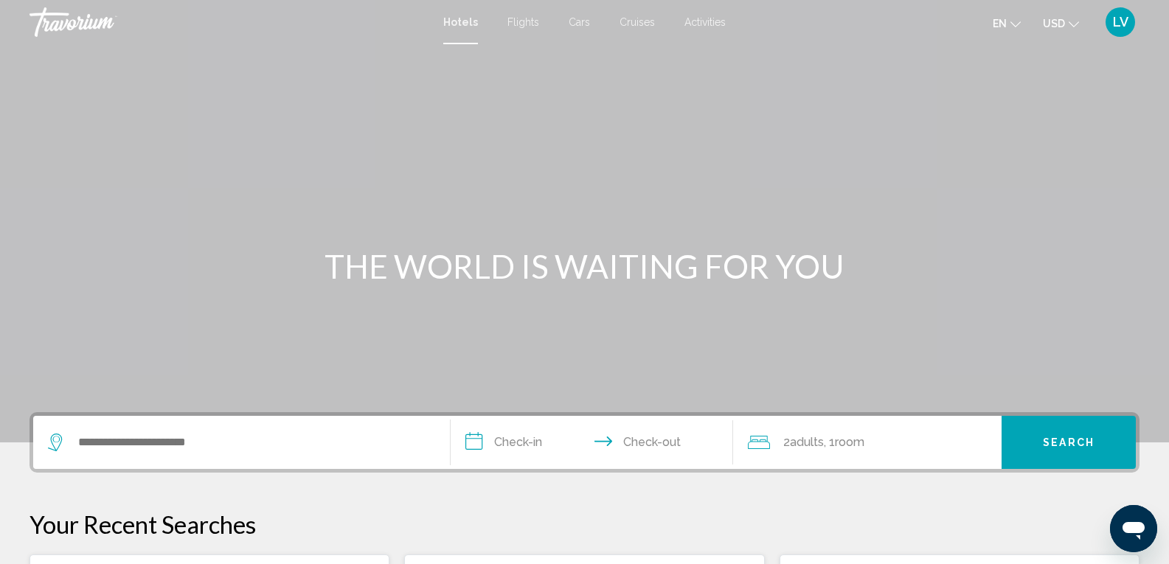
click at [518, 23] on span "Flights" at bounding box center [524, 22] width 32 height 12
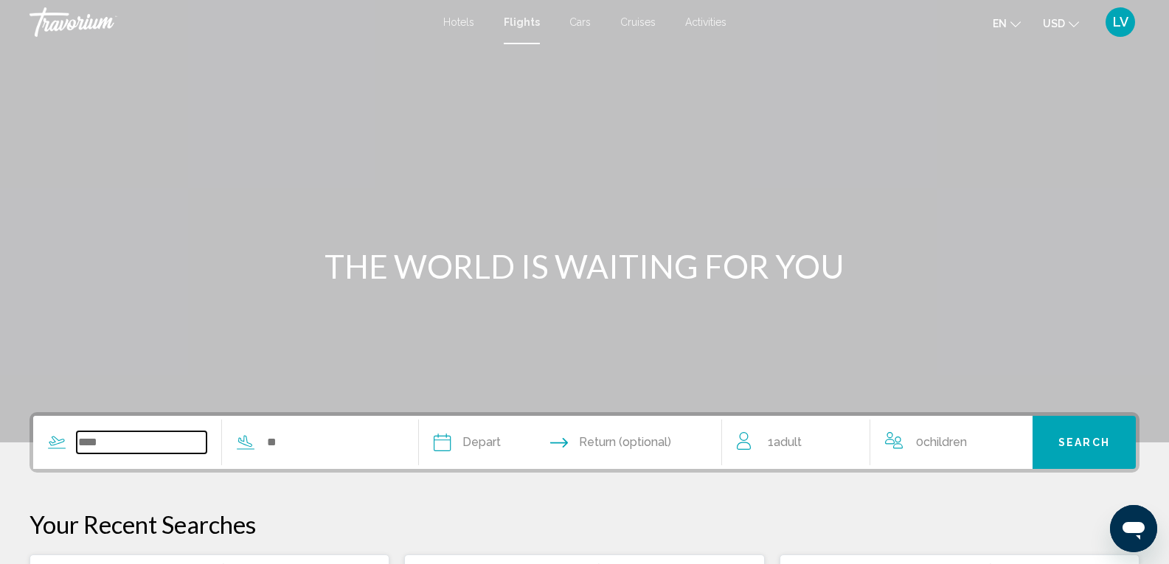
click at [111, 445] on input "Search widget" at bounding box center [142, 443] width 130 height 22
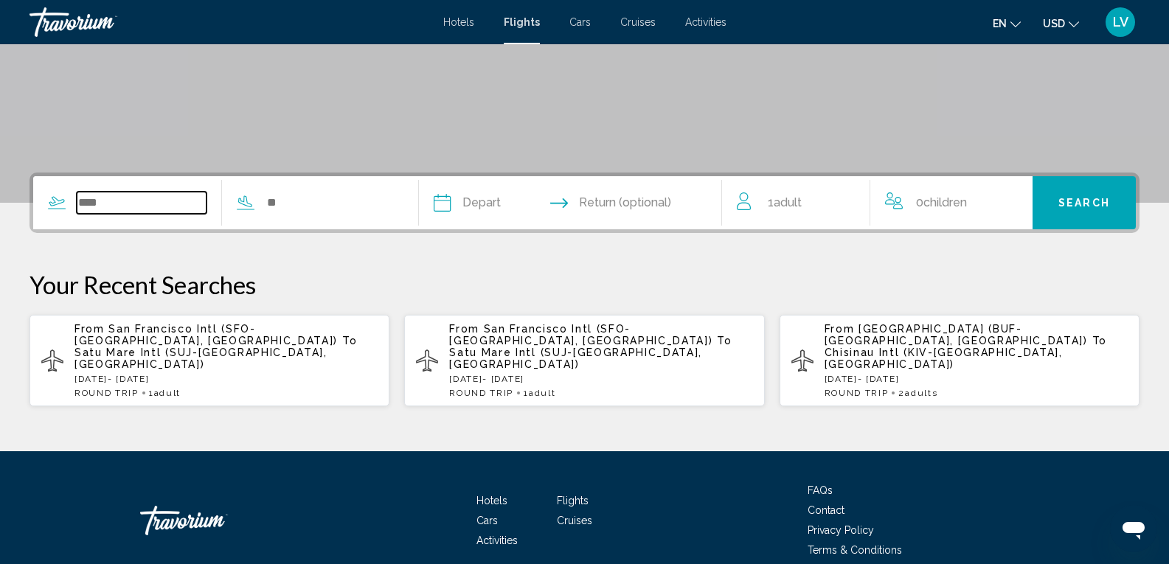
scroll to position [296, 0]
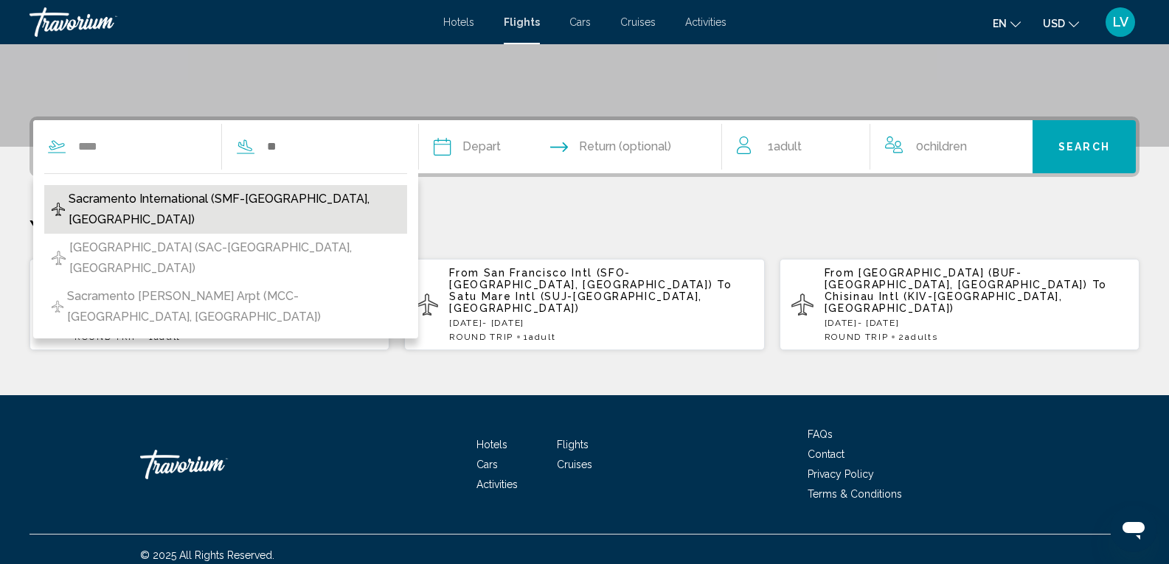
click at [235, 200] on span "Sacramento International (SMF-[GEOGRAPHIC_DATA], [GEOGRAPHIC_DATA])" at bounding box center [234, 209] width 330 height 41
type input "**********"
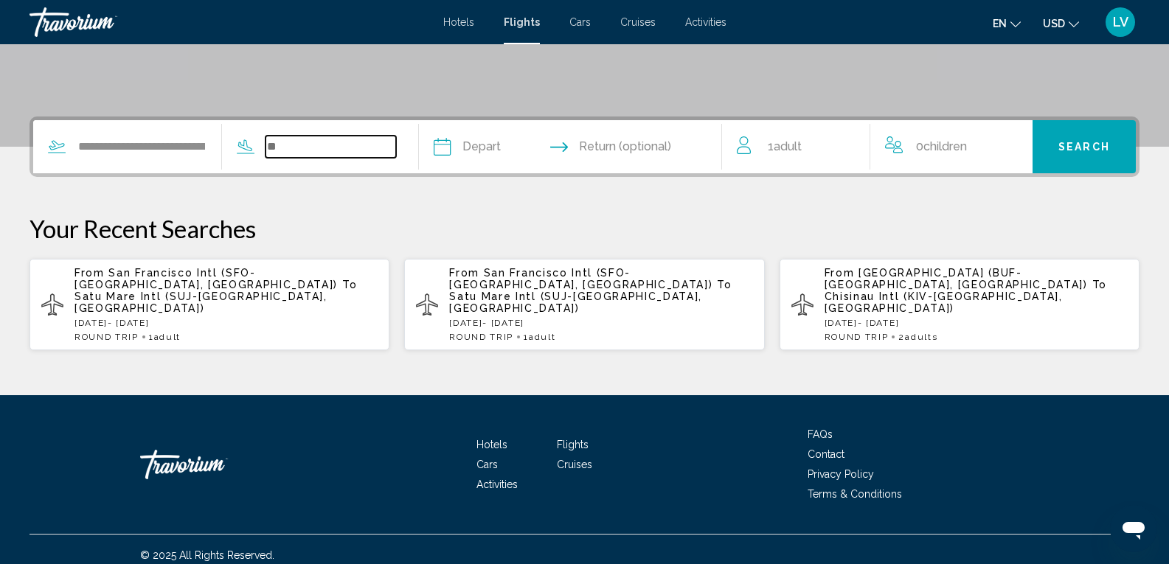
click at [308, 145] on input "Search widget" at bounding box center [331, 147] width 130 height 22
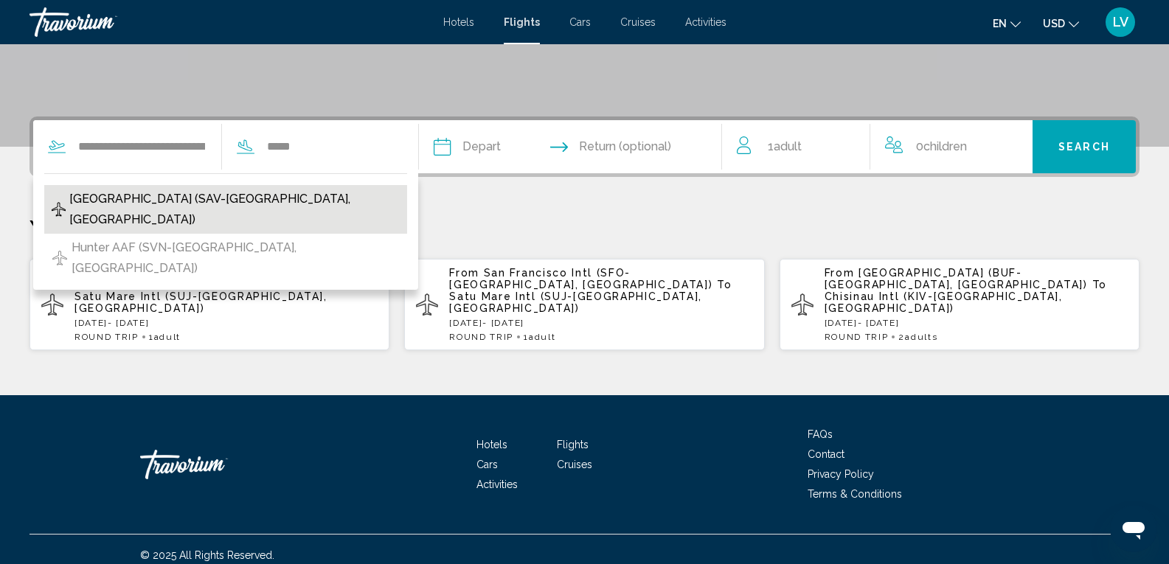
click at [277, 201] on span "[GEOGRAPHIC_DATA] (SAV-[GEOGRAPHIC_DATA], [GEOGRAPHIC_DATA])" at bounding box center [234, 209] width 330 height 41
type input "**********"
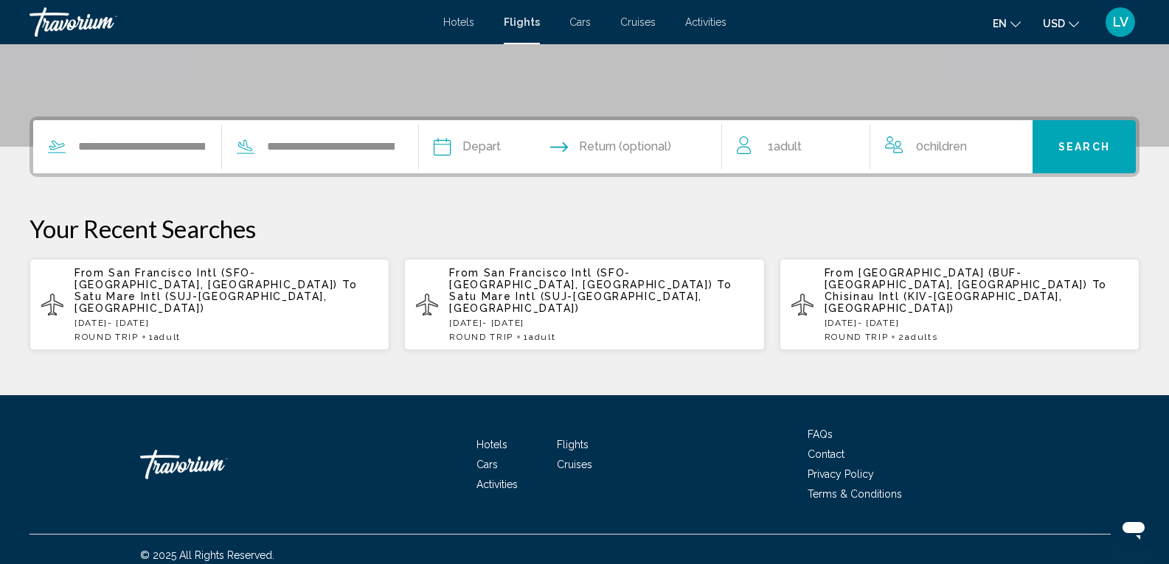
click at [470, 142] on input "Depart date" at bounding box center [505, 149] width 150 height 58
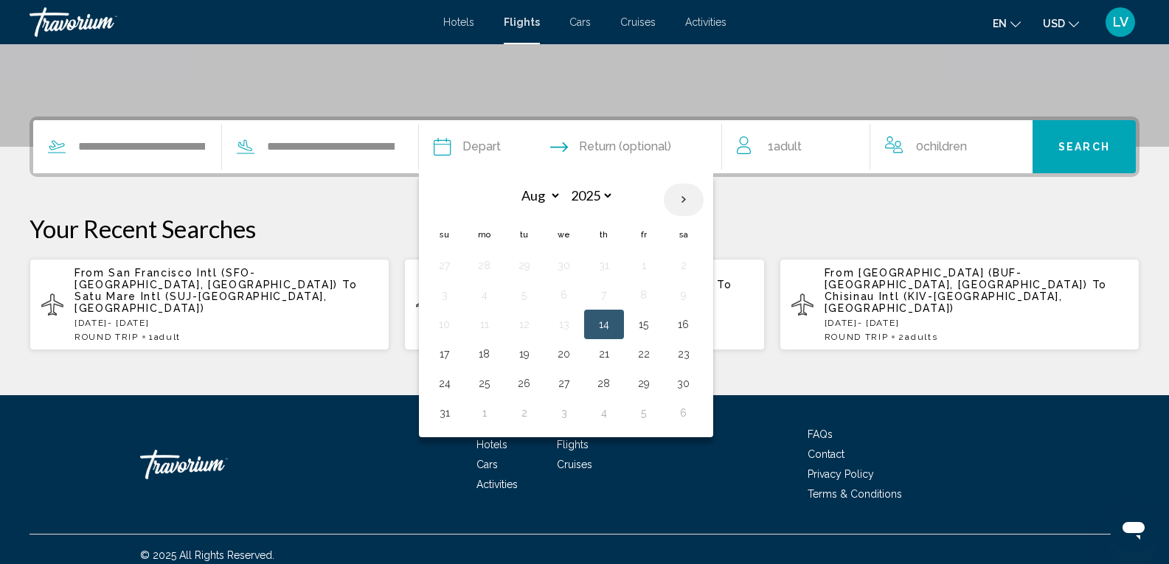
click at [691, 195] on th "Next month" at bounding box center [684, 200] width 40 height 32
select select "*"
click at [536, 261] on button "2" at bounding box center [525, 265] width 24 height 21
type input "**********"
select select "*"
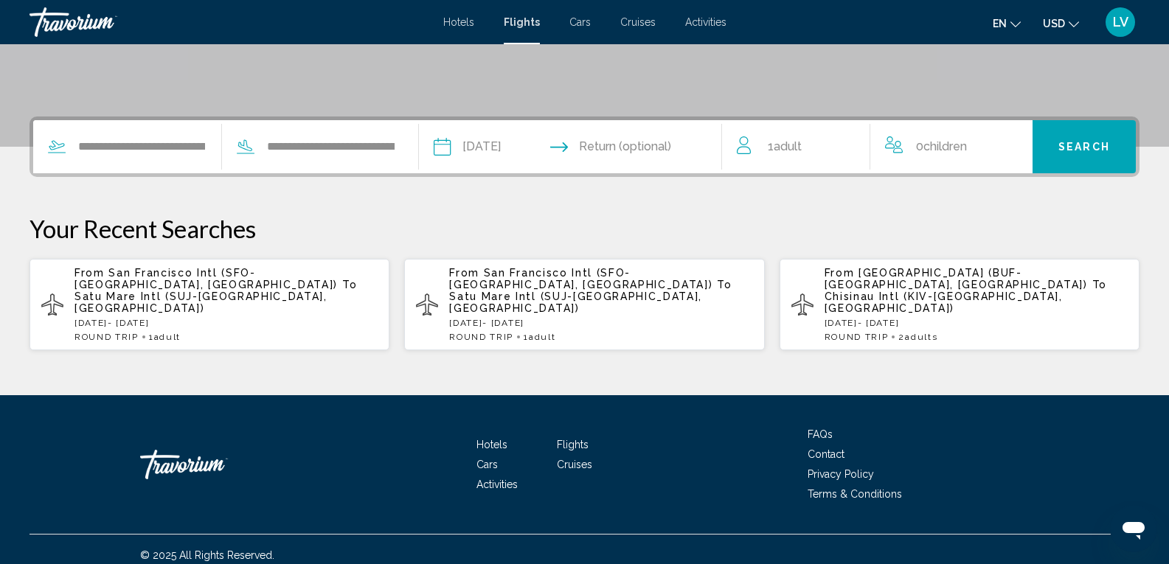
click at [666, 146] on input "Return date" at bounding box center [653, 149] width 150 height 58
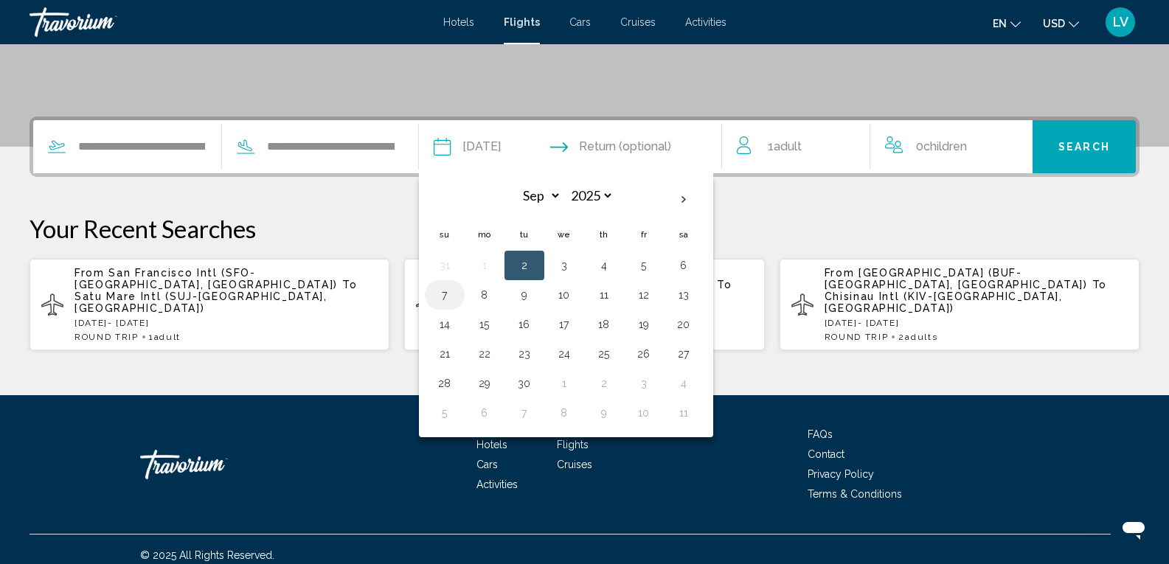
click at [450, 296] on button "7" at bounding box center [445, 295] width 24 height 21
type input "**********"
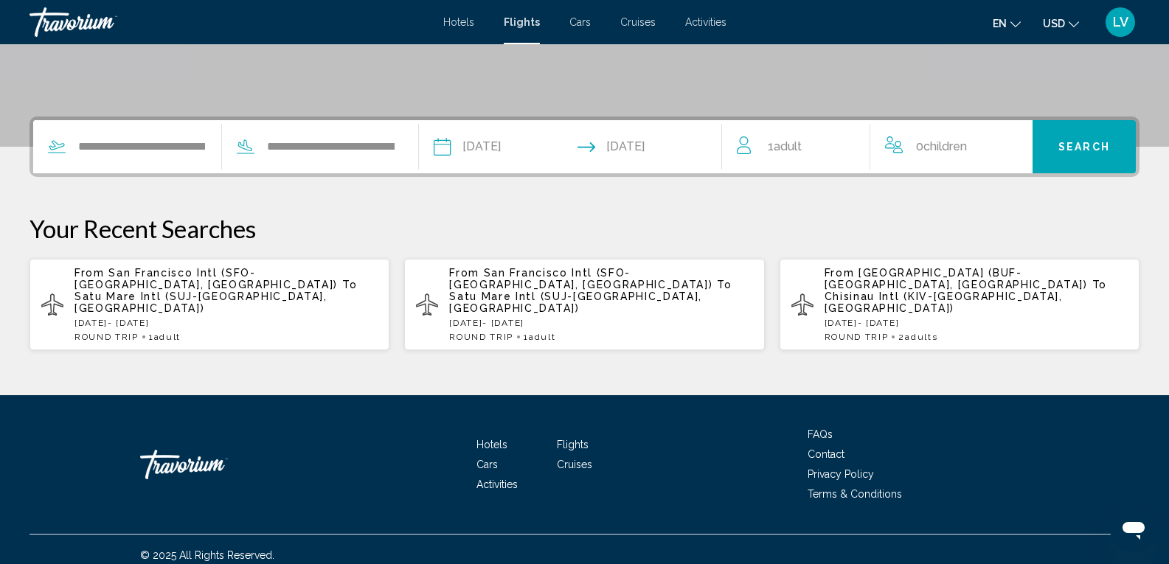
click at [802, 150] on span "Adult" at bounding box center [788, 146] width 28 height 14
click at [1009, 143] on icon "Increment children" at bounding box center [1011, 143] width 13 height 13
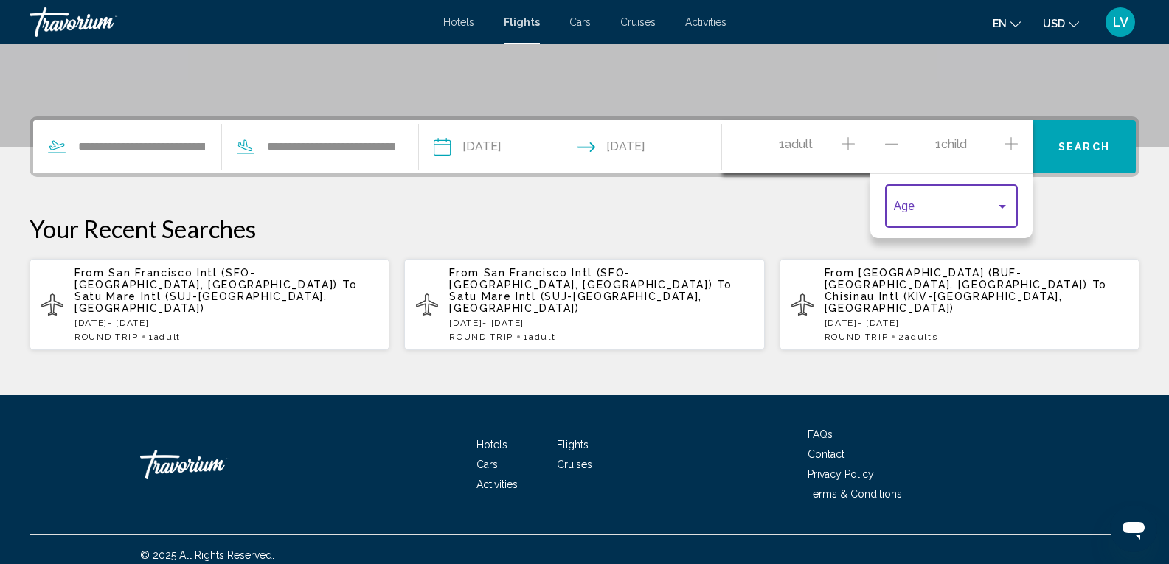
click at [1000, 205] on div "Travelers: 1 adult, 1 child" at bounding box center [1002, 207] width 7 height 4
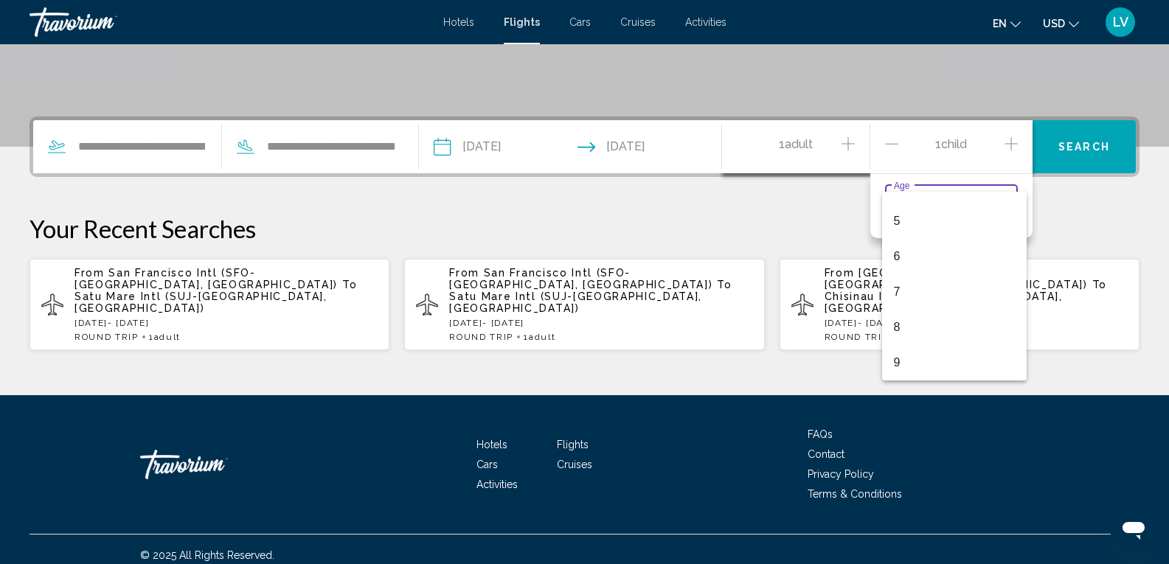
scroll to position [330, 0]
click at [954, 229] on span "10" at bounding box center [955, 232] width 122 height 35
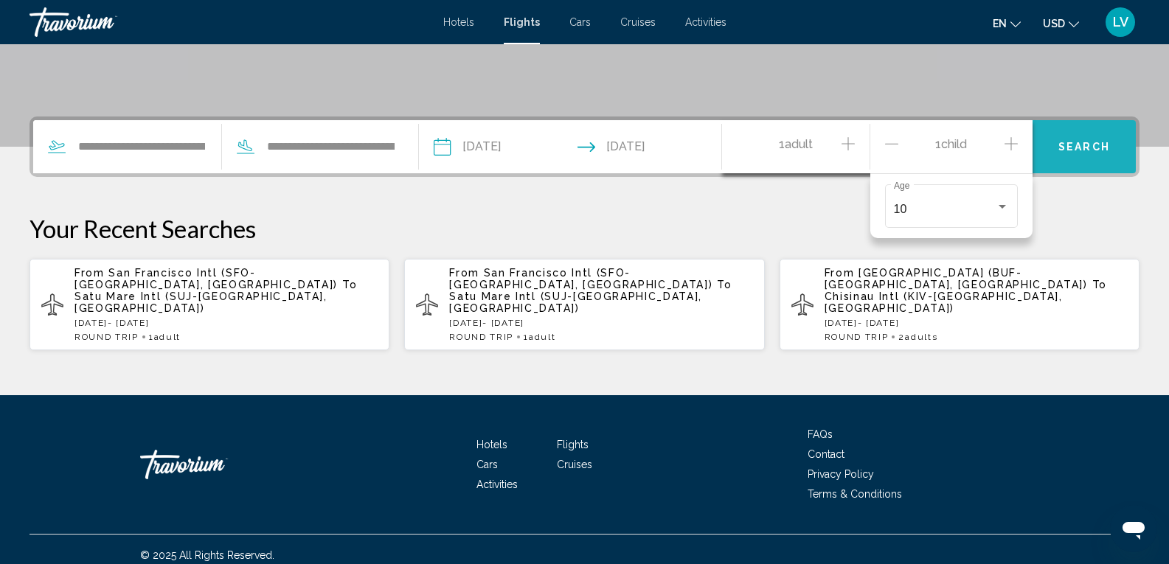
click at [1100, 144] on span "Search" at bounding box center [1085, 148] width 52 height 12
